Goal: Navigation & Orientation: Understand site structure

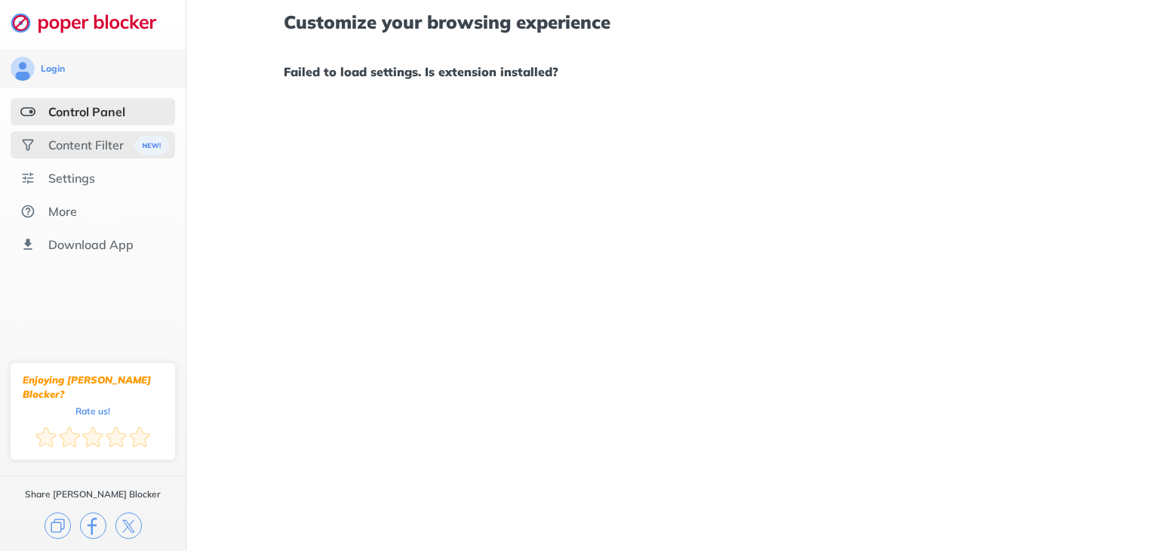
click at [78, 139] on div "Content Filter" at bounding box center [85, 144] width 75 height 15
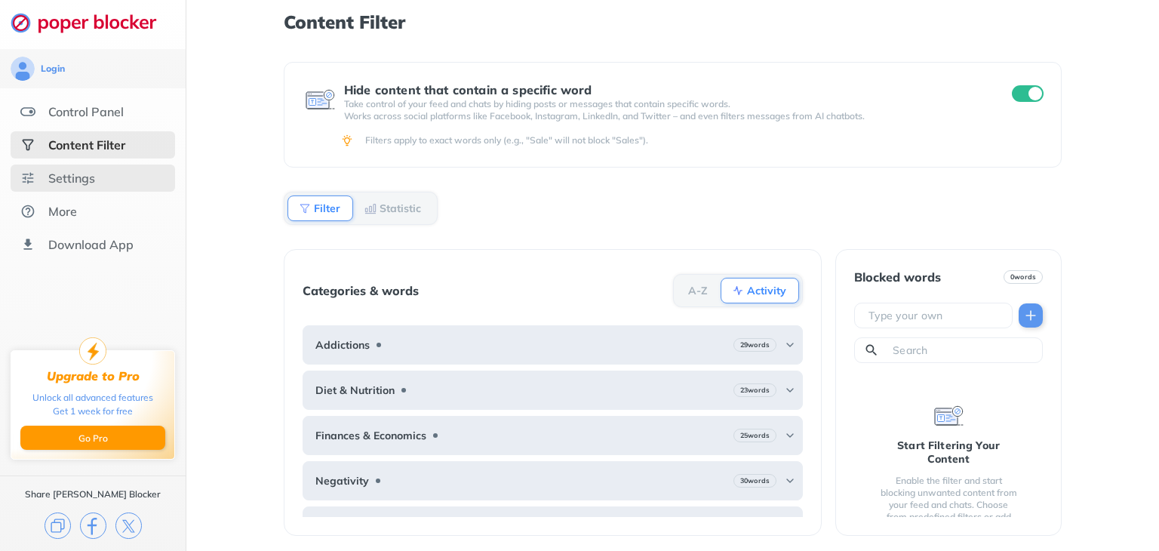
click at [84, 171] on div "Settings" at bounding box center [71, 177] width 47 height 15
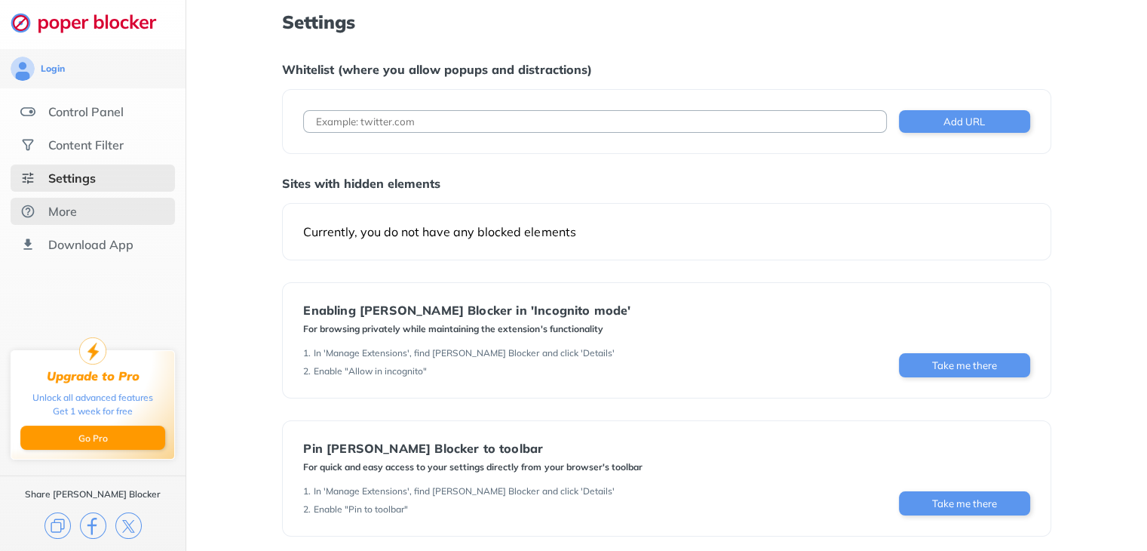
click at [104, 219] on div "More" at bounding box center [93, 211] width 164 height 27
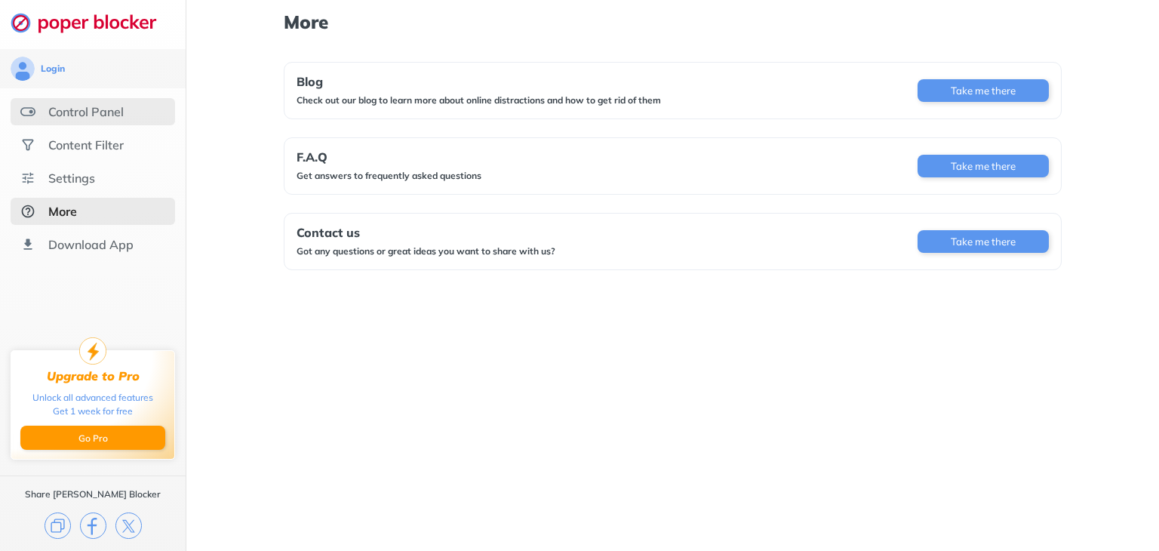
click at [98, 119] on div "Control Panel" at bounding box center [93, 111] width 164 height 27
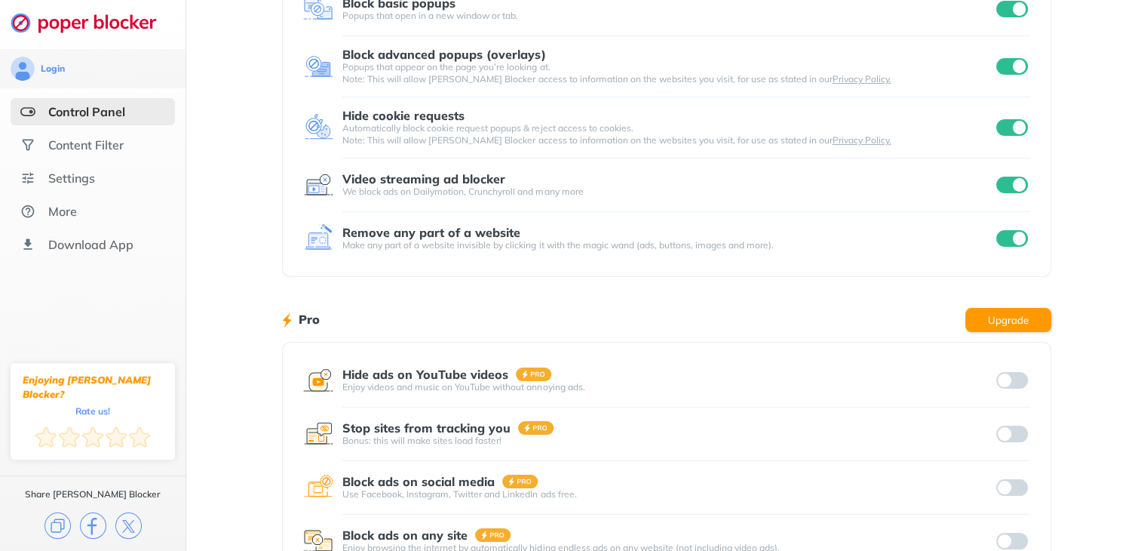
scroll to position [229, 0]
